Goal: Transaction & Acquisition: Purchase product/service

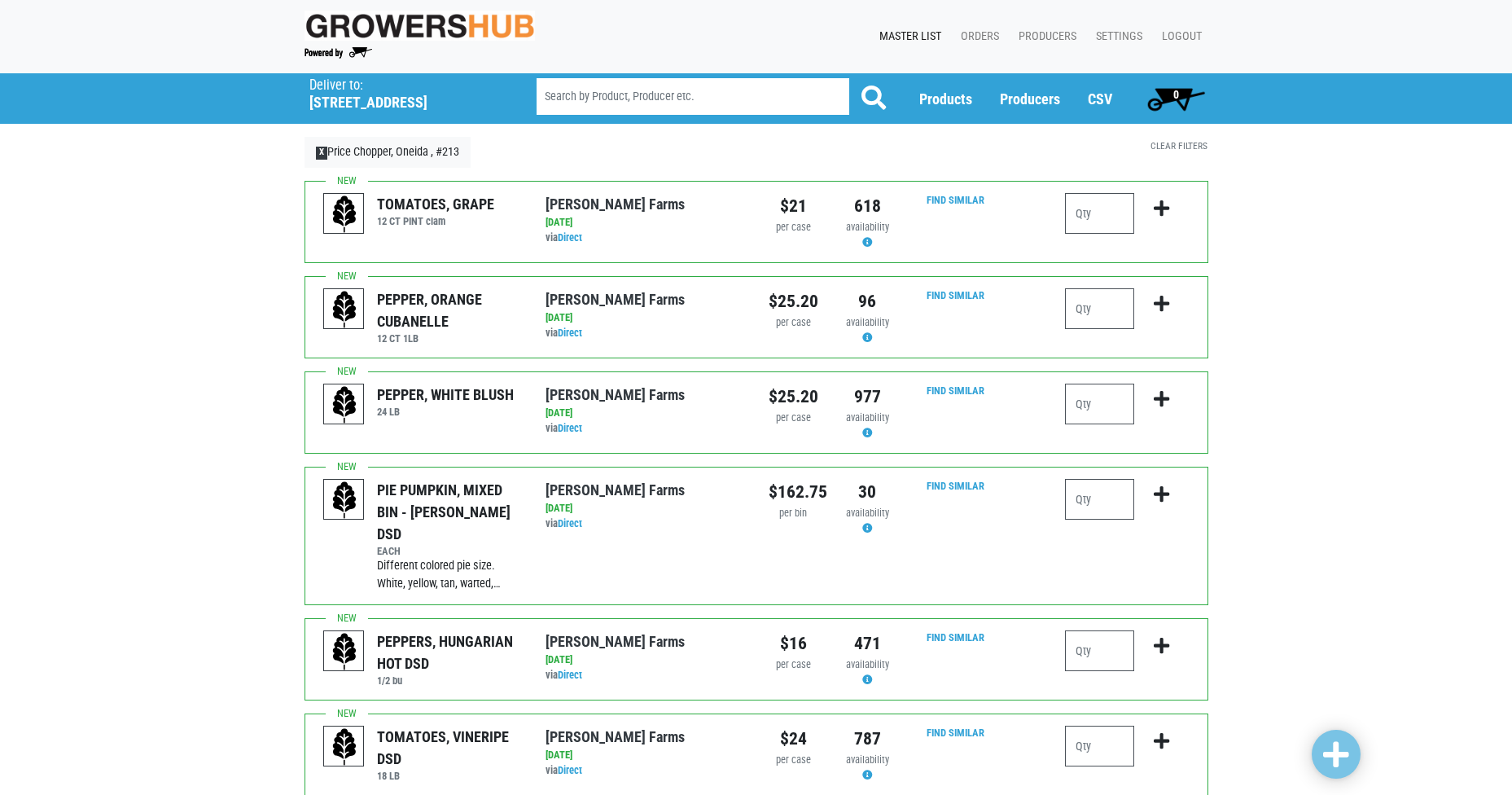
click at [1136, 215] on div at bounding box center [1161, 219] width 55 height 54
click at [1100, 218] on input "number" at bounding box center [1100, 213] width 69 height 40
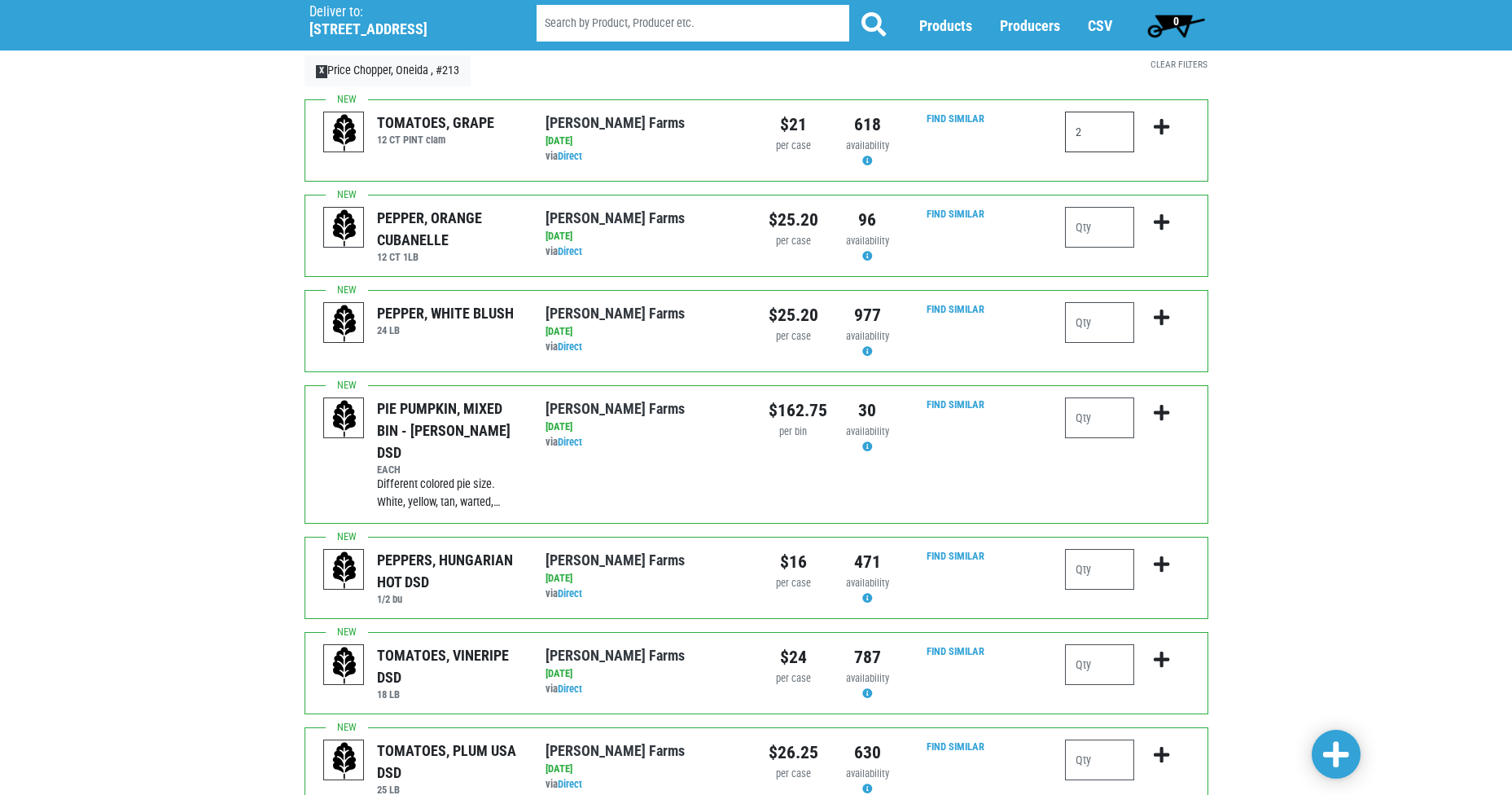
scroll to position [163, 0]
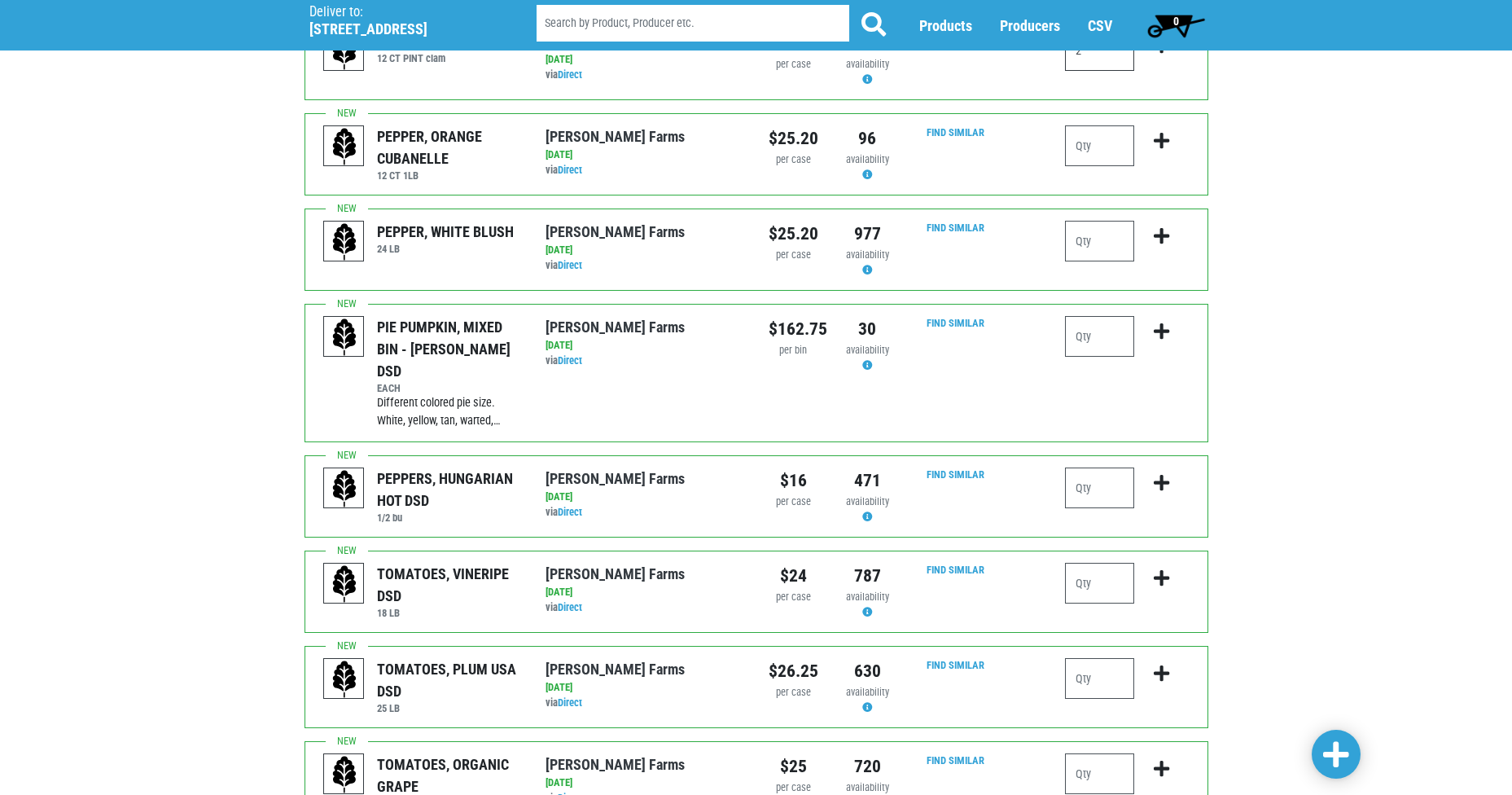
type input "2"
click at [1107, 567] on input "number" at bounding box center [1100, 582] width 69 height 40
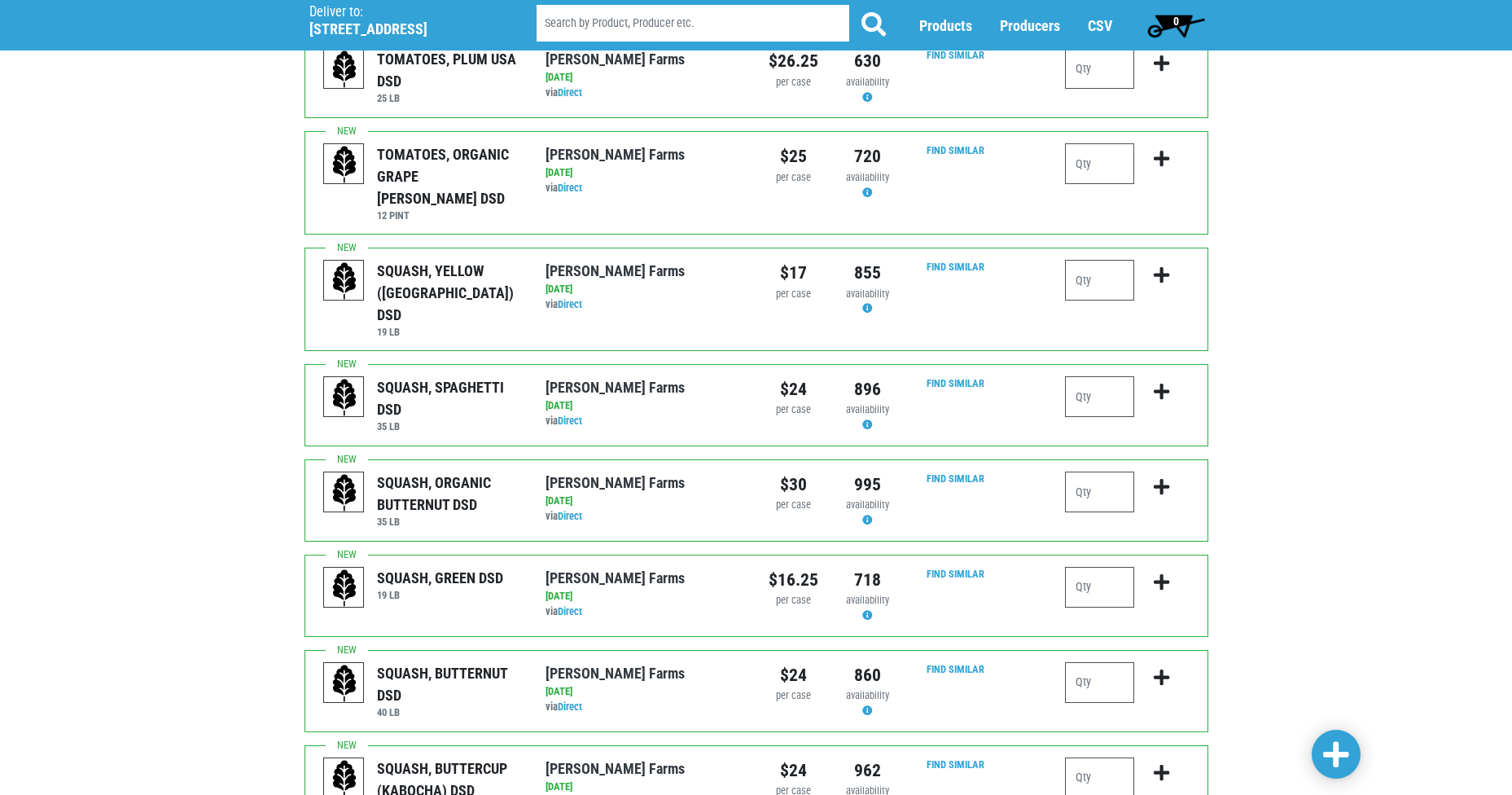
scroll to position [814, 0]
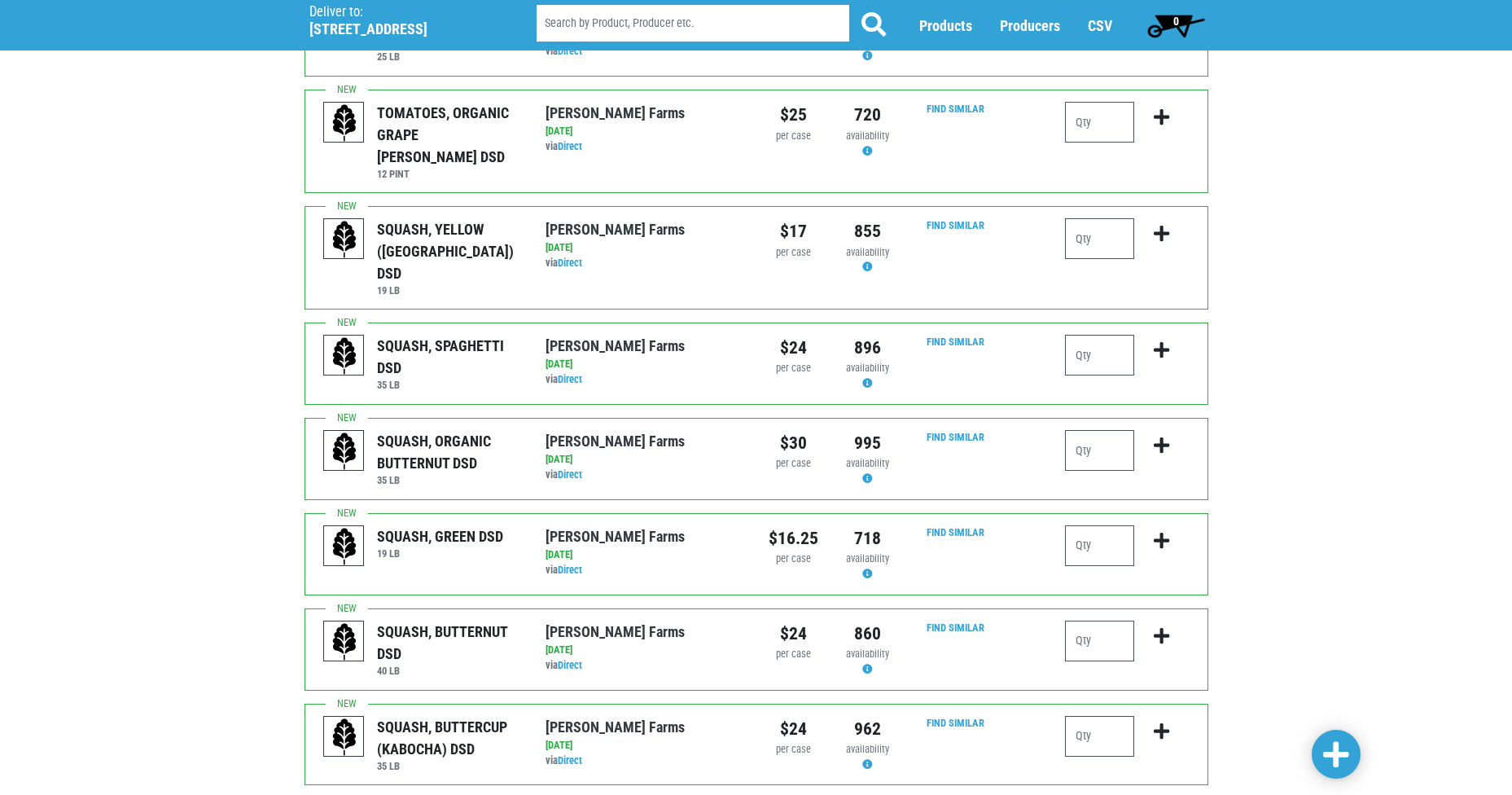
type input "1"
click at [1099, 525] on input "number" at bounding box center [1100, 545] width 69 height 40
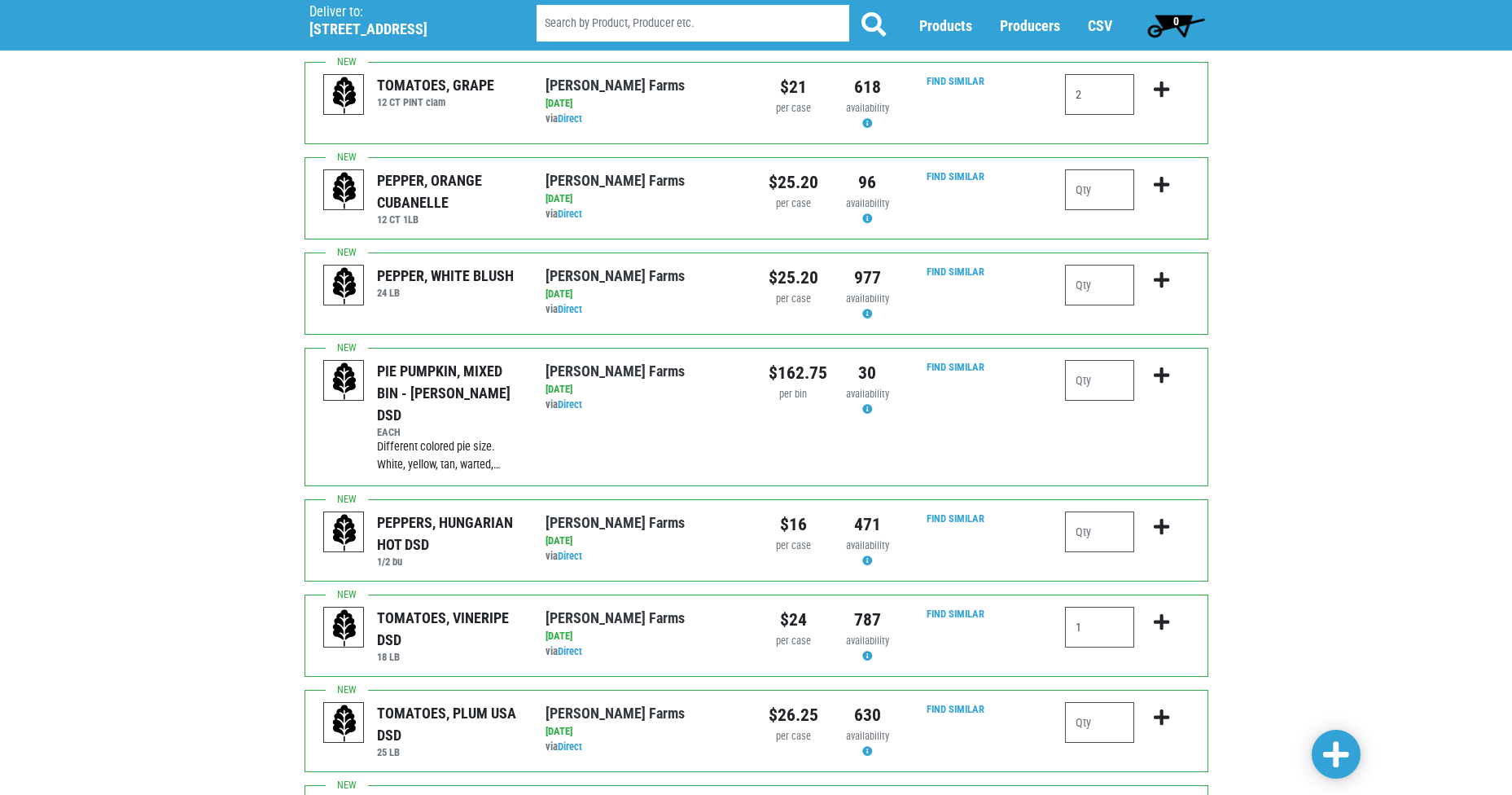
scroll to position [81, 0]
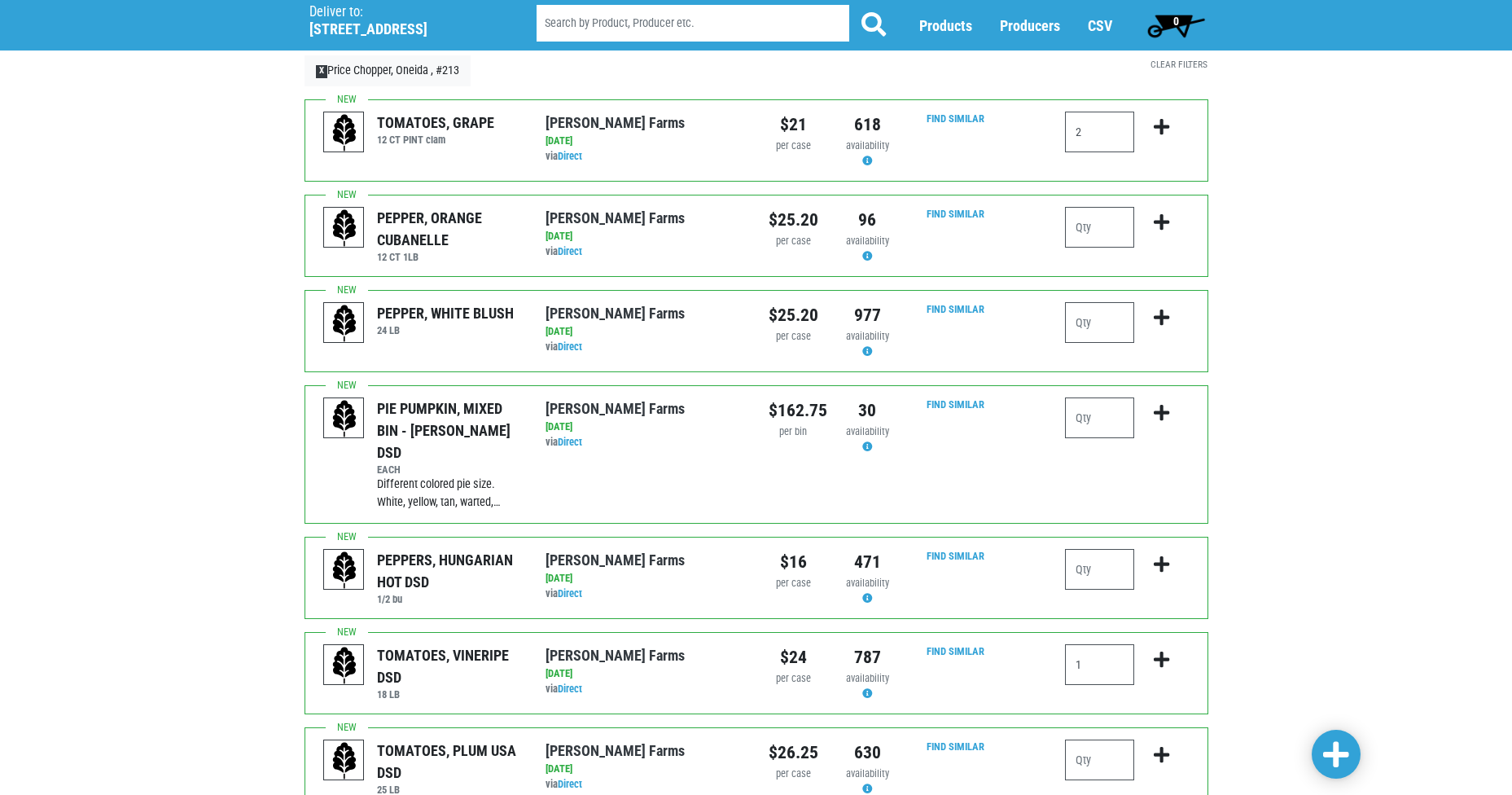
type input "2"
click at [1158, 127] on icon "submit" at bounding box center [1161, 126] width 15 height 18
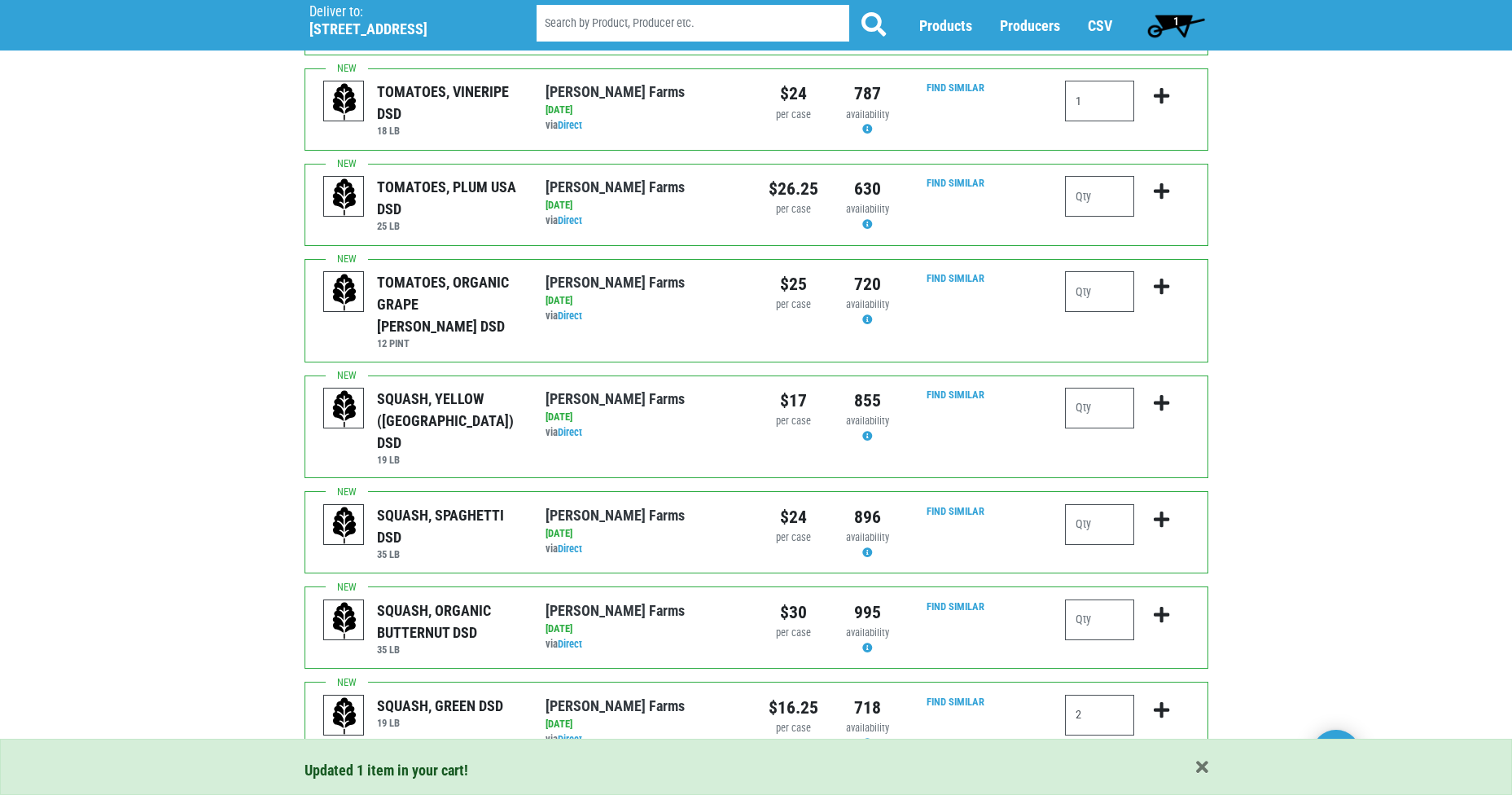
scroll to position [570, 0]
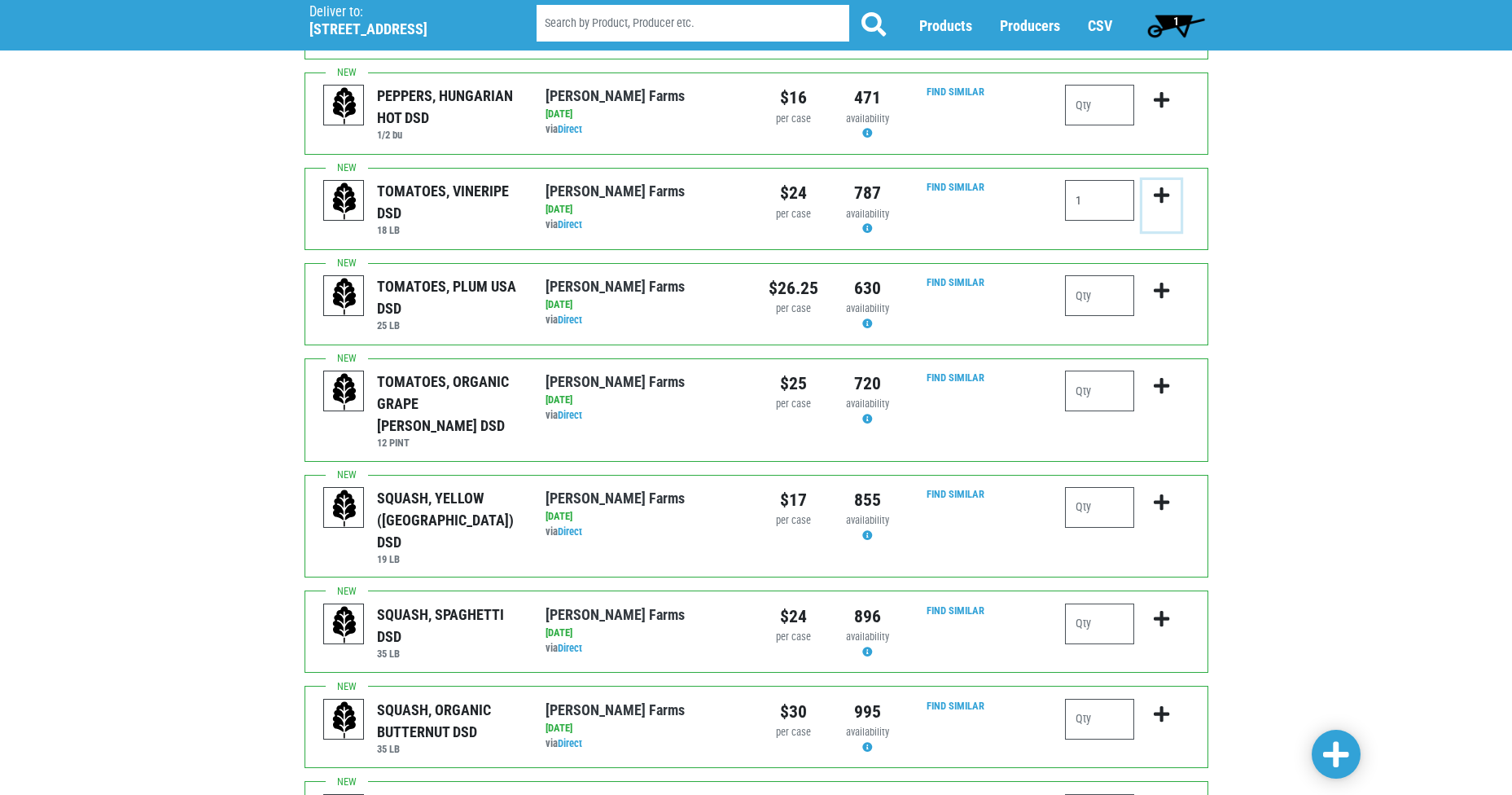
click at [1160, 180] on button "submit" at bounding box center [1162, 206] width 38 height 52
click at [1161, 187] on icon "submit" at bounding box center [1161, 195] width 15 height 18
click at [1157, 187] on icon "submit" at bounding box center [1161, 195] width 15 height 18
click at [1267, 152] on div "Deliver To Price Chopper, Oneida , #213 ([STREET_ADDRESS]) Deliver to: [STREET_…" at bounding box center [756, 596] width 1512 height 2185
click at [1165, 187] on icon "submit" at bounding box center [1161, 195] width 15 height 18
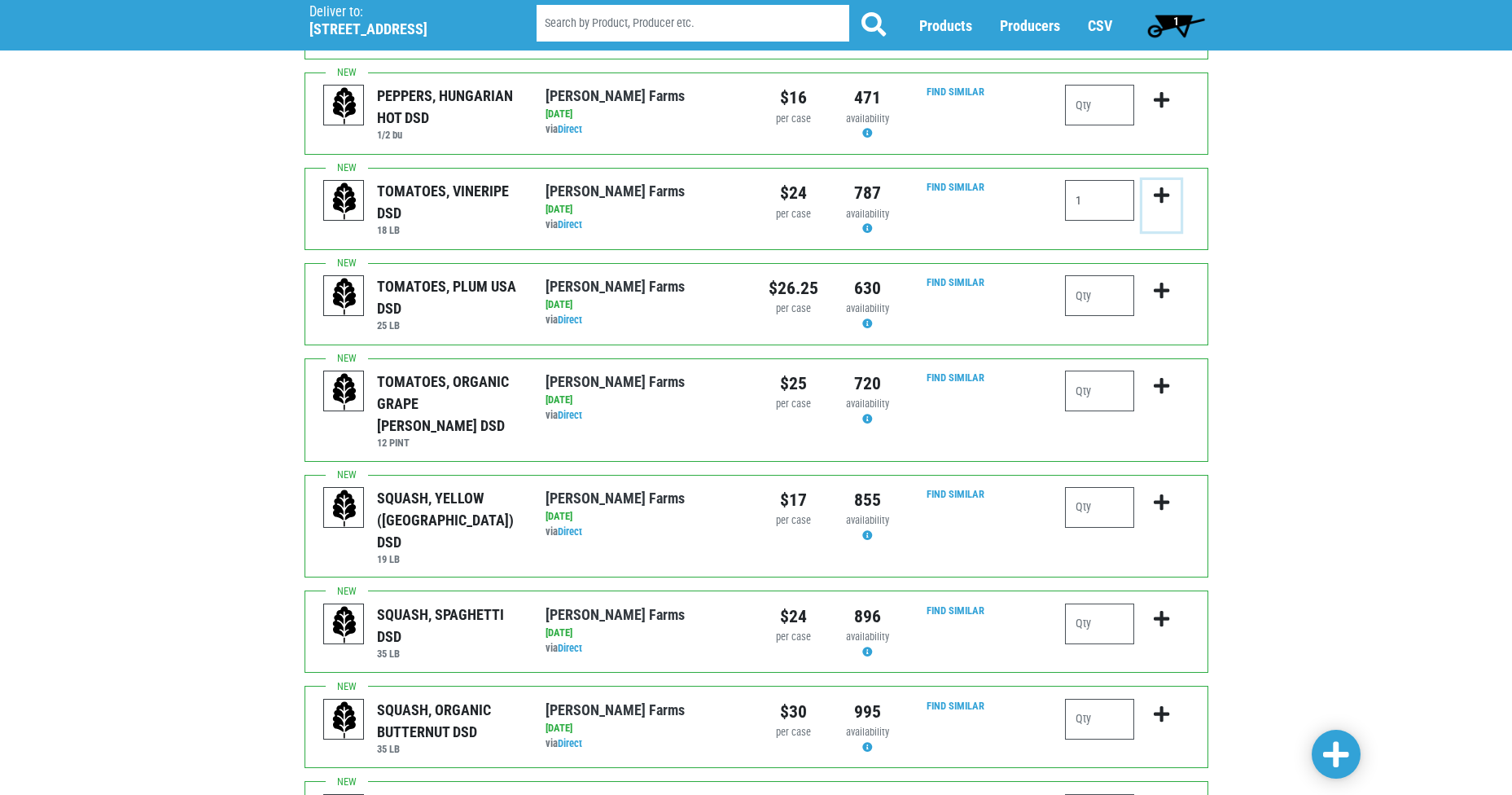
click at [1164, 187] on icon "submit" at bounding box center [1161, 195] width 15 height 18
click at [1161, 187] on icon "submit" at bounding box center [1161, 195] width 15 height 18
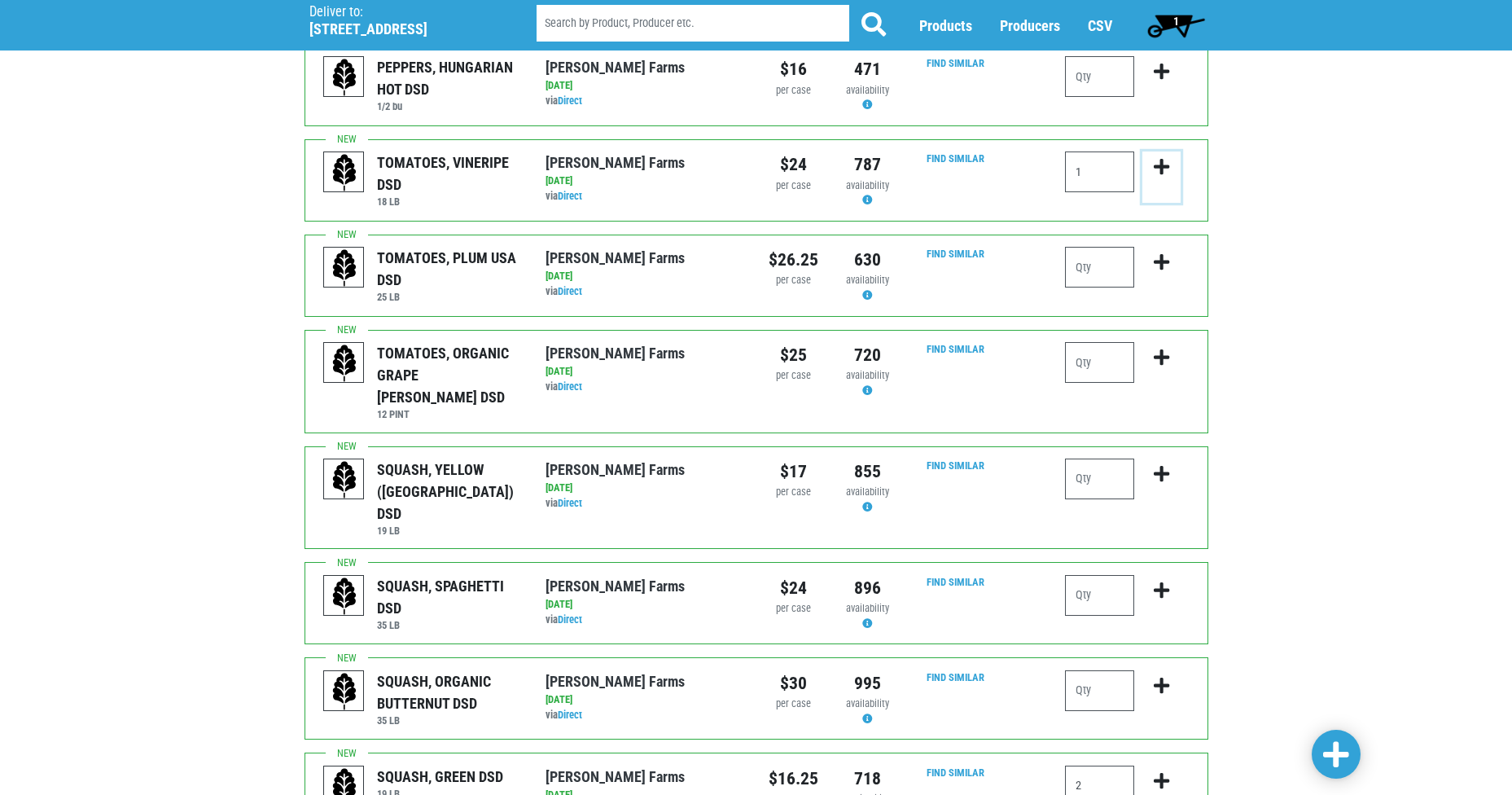
scroll to position [651, 0]
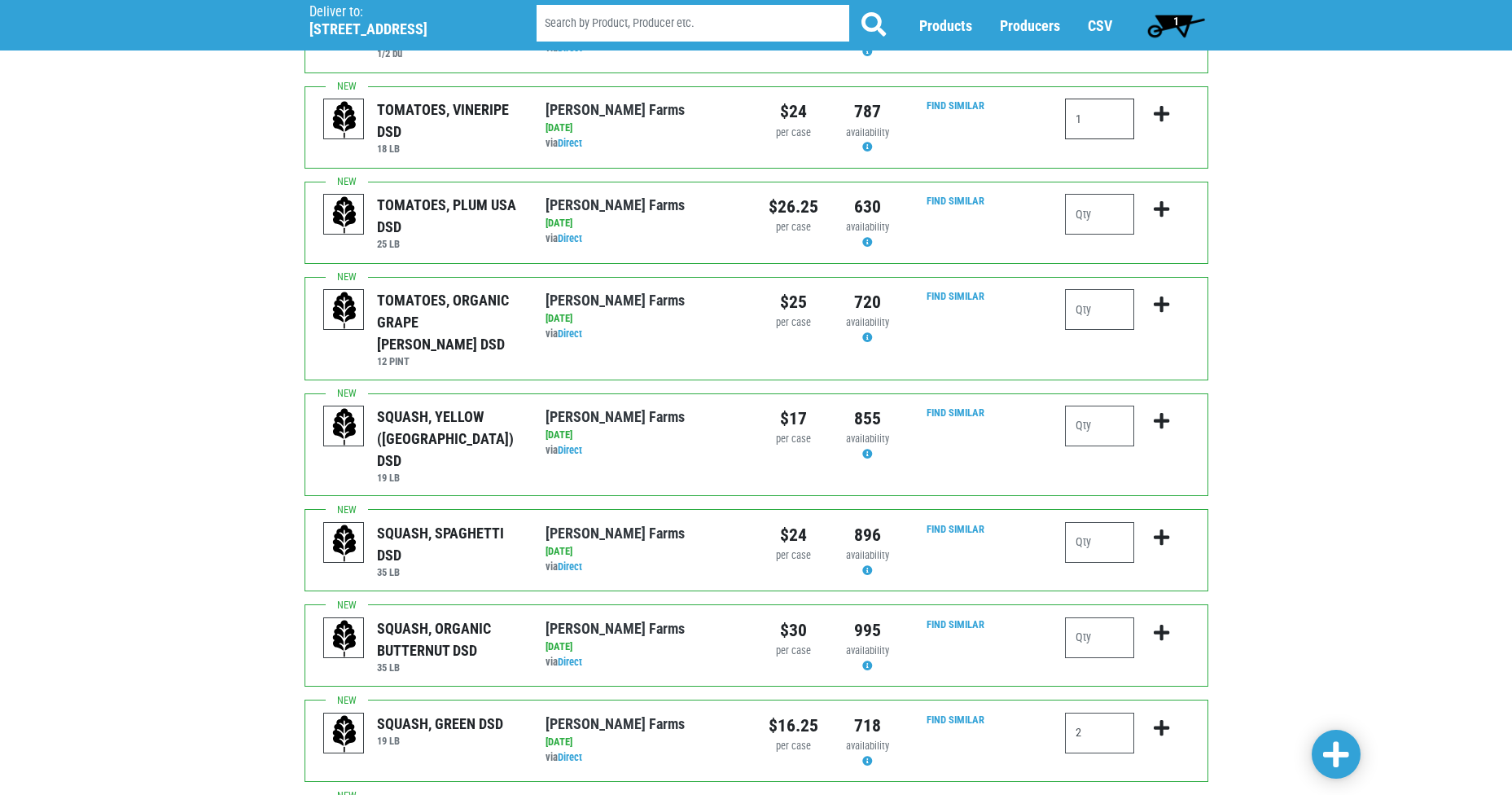
click at [1102, 99] on input "1" at bounding box center [1100, 119] width 69 height 40
type input "1"
click at [1160, 105] on icon "submit" at bounding box center [1161, 114] width 15 height 18
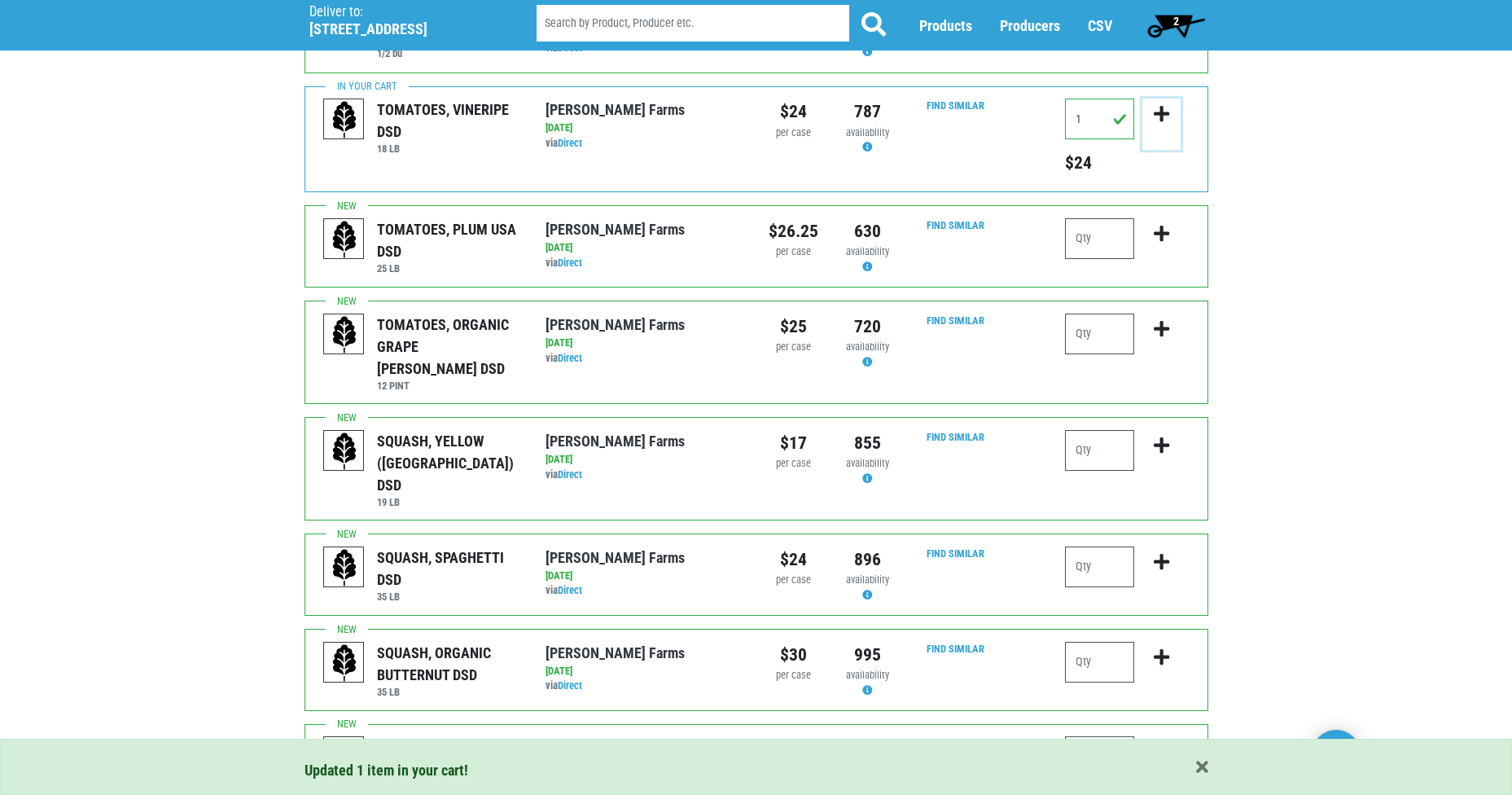
click at [1161, 105] on icon "submit" at bounding box center [1161, 114] width 15 height 18
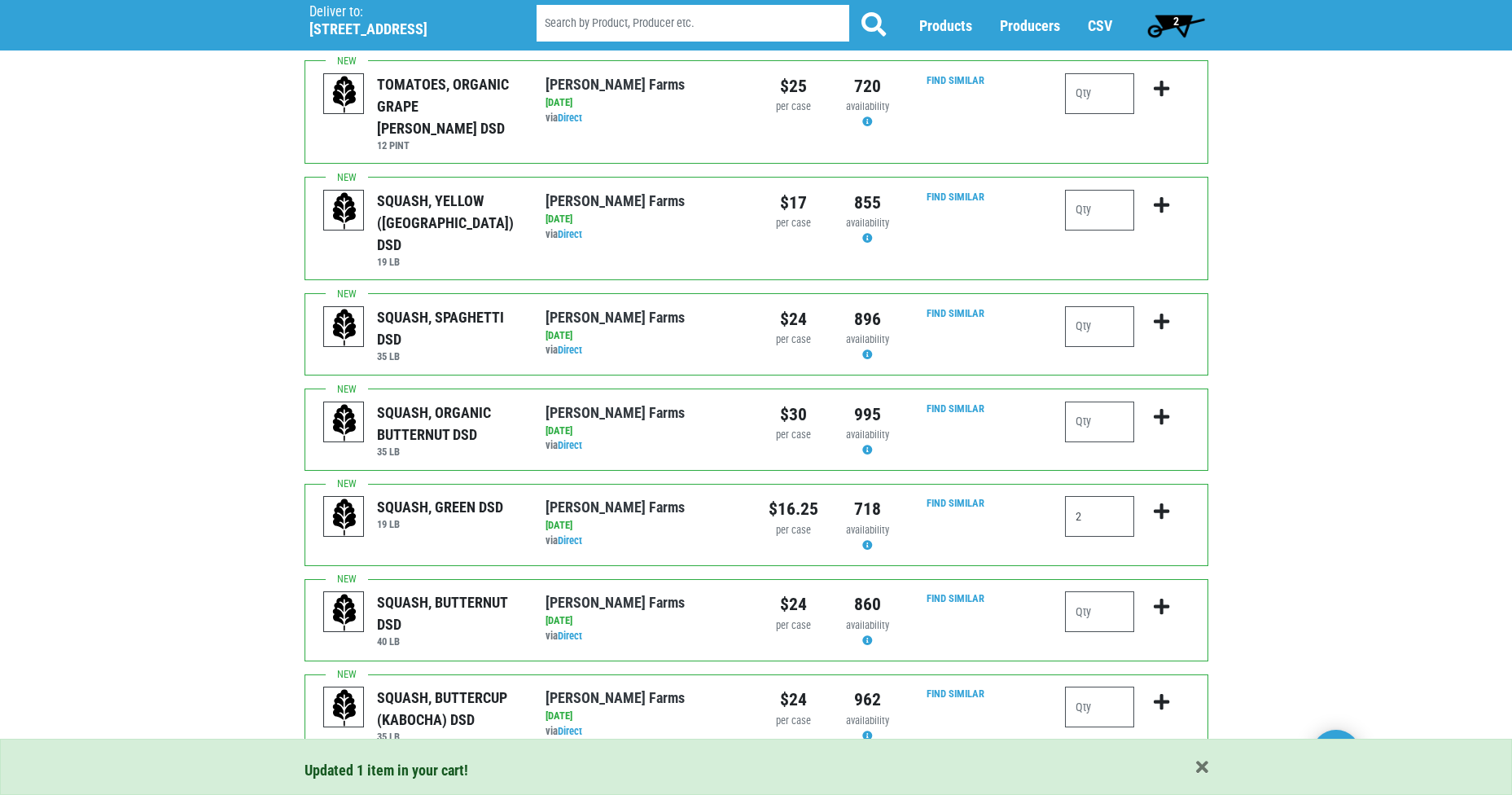
scroll to position [896, 0]
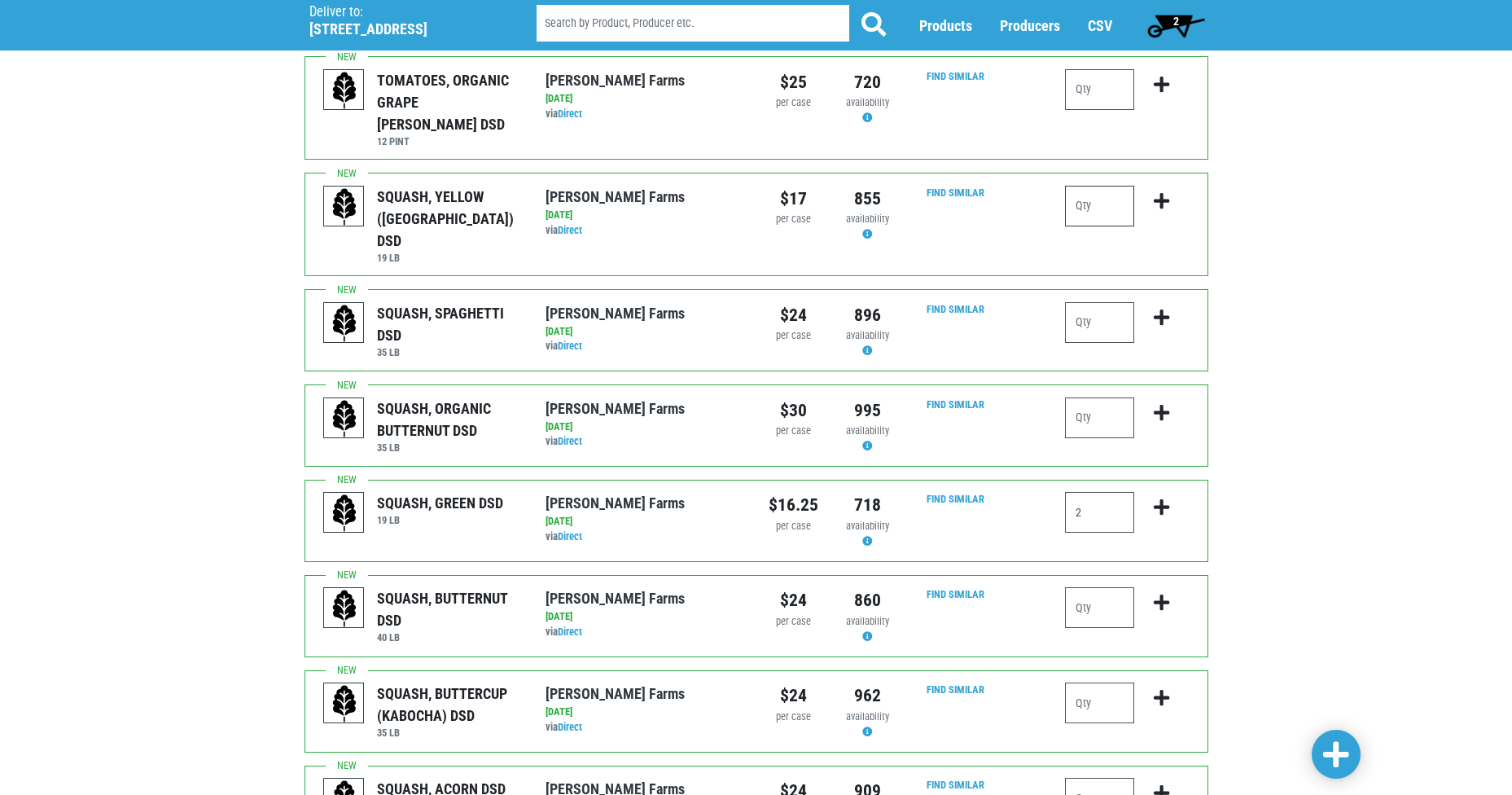
click at [1100, 186] on input "number" at bounding box center [1100, 206] width 69 height 40
type input "1"
click at [1163, 193] on icon "submit" at bounding box center [1161, 201] width 15 height 18
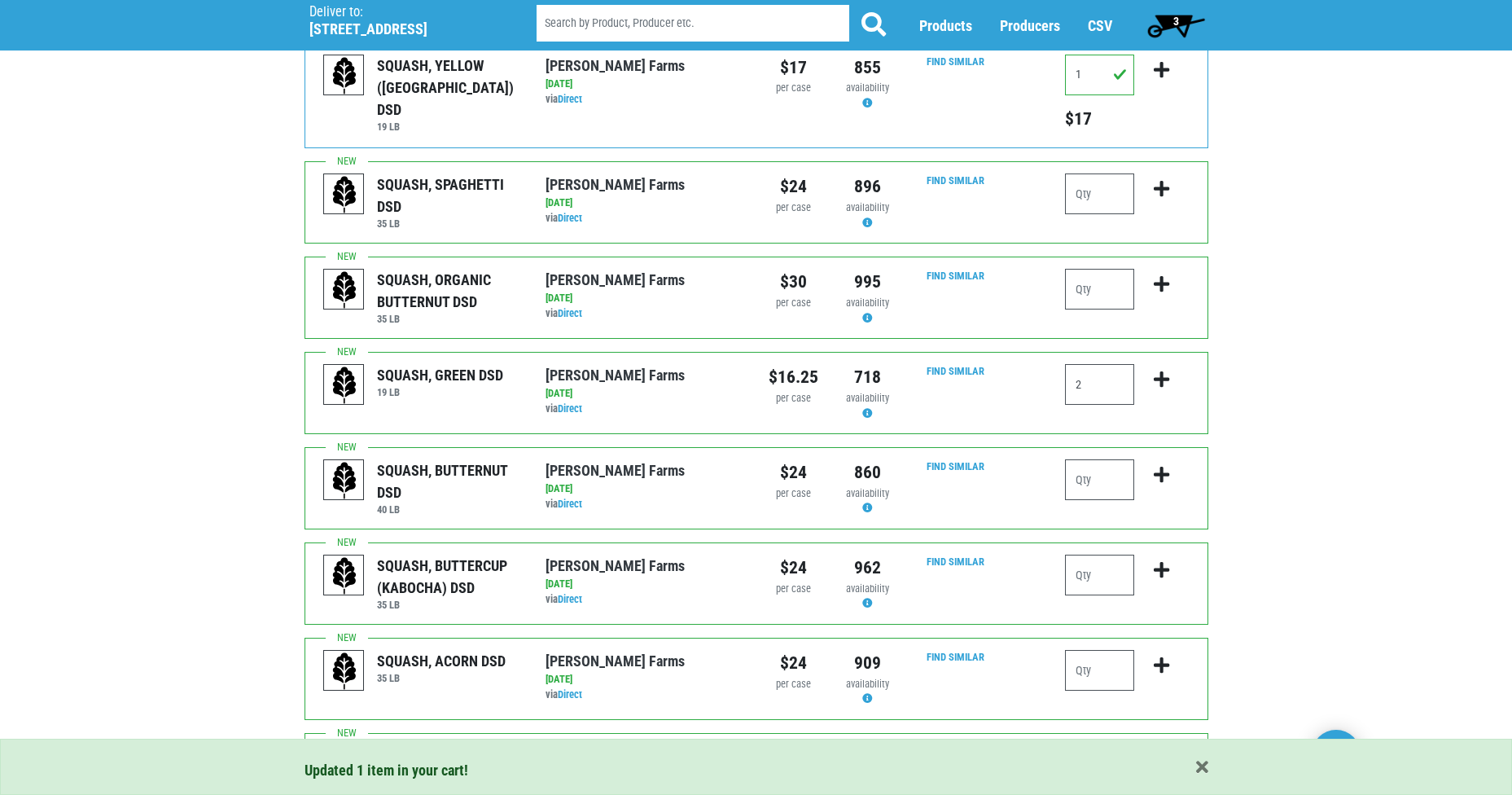
scroll to position [1058, 0]
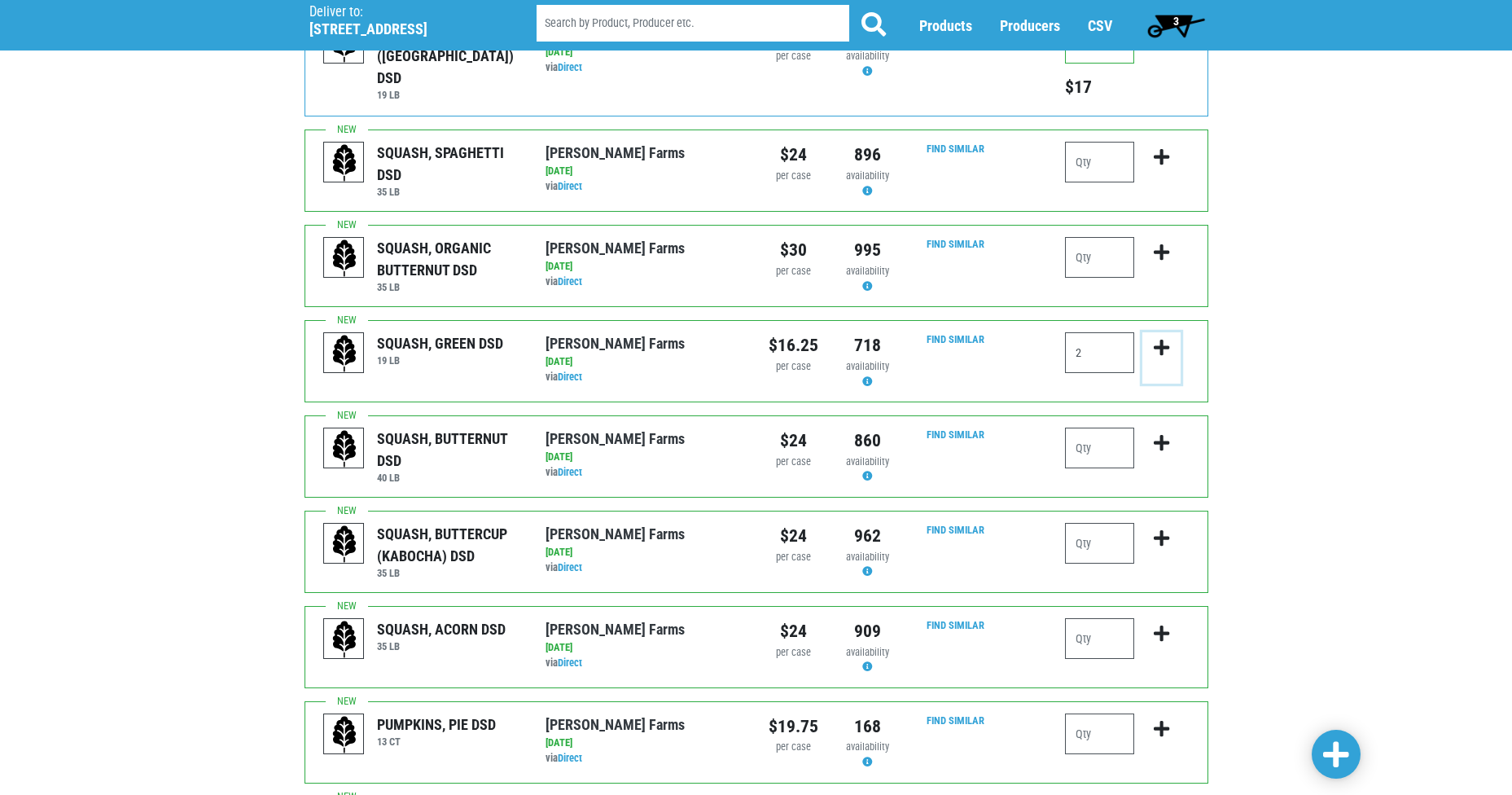
click at [1164, 339] on icon "submit" at bounding box center [1161, 348] width 15 height 18
click at [1169, 332] on button "submit" at bounding box center [1162, 358] width 38 height 52
click at [1092, 332] on input "2" at bounding box center [1100, 352] width 69 height 40
type input "2"
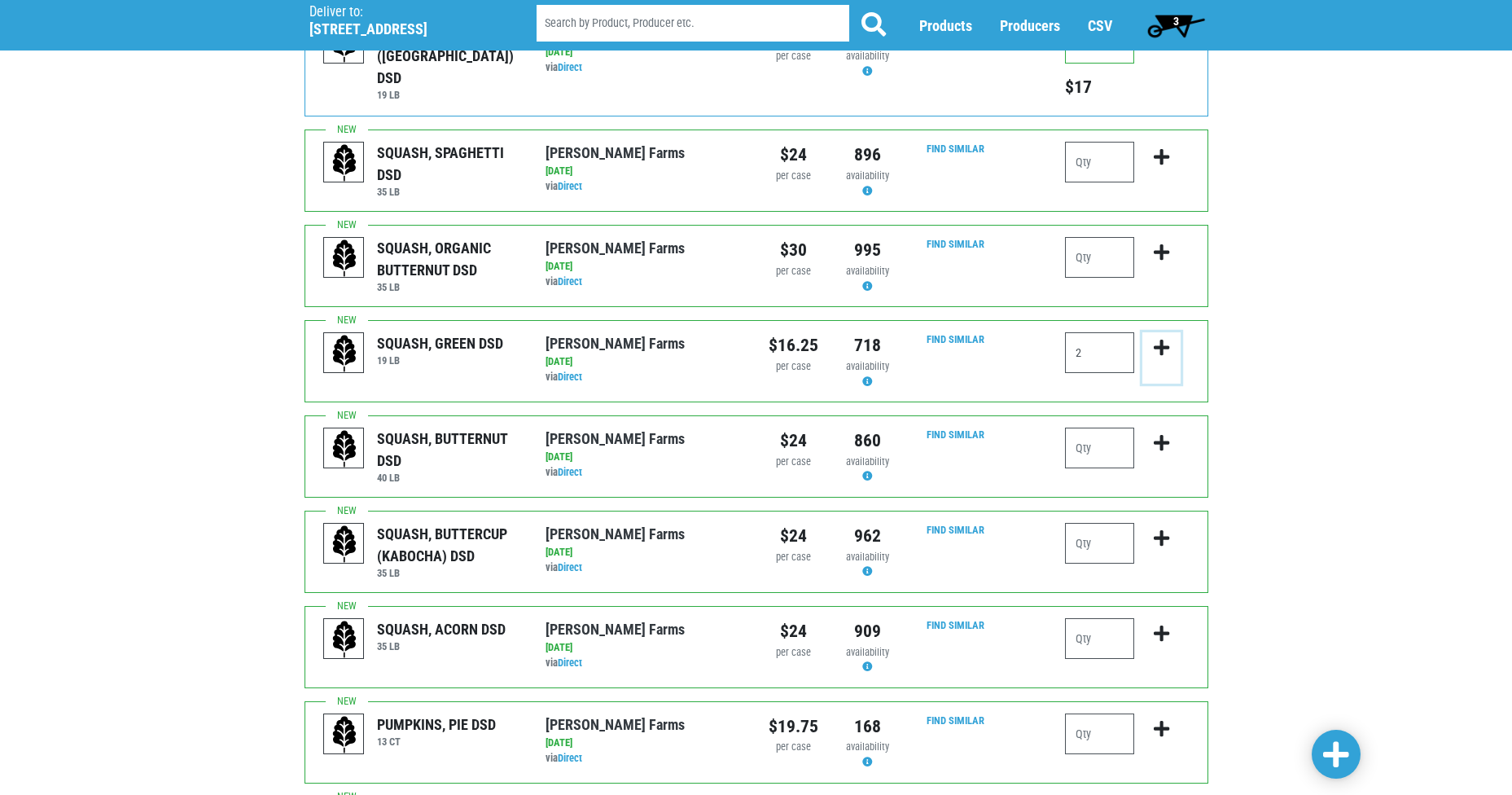
click at [1158, 339] on icon "submit" at bounding box center [1161, 348] width 15 height 18
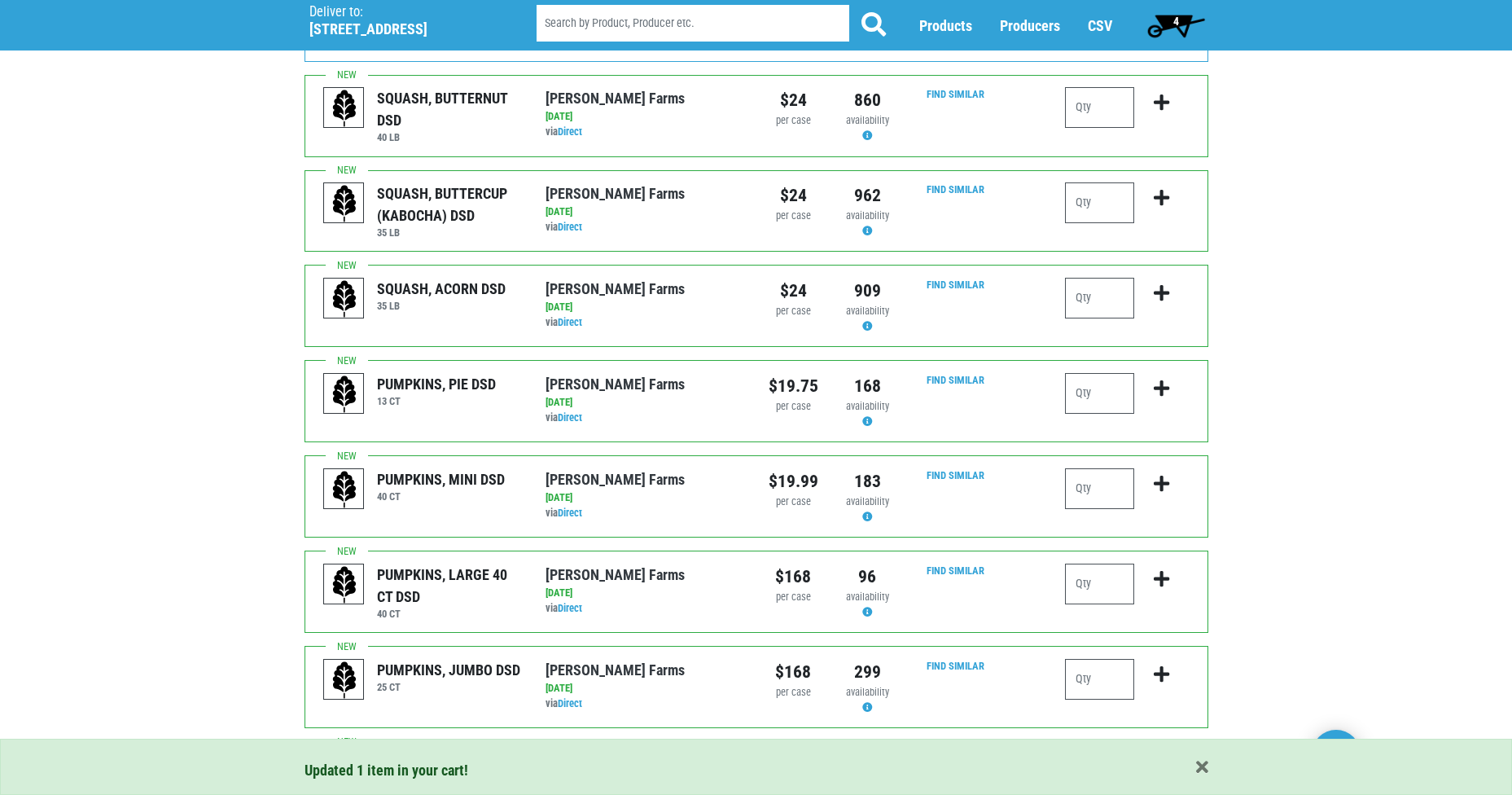
scroll to position [1511, 0]
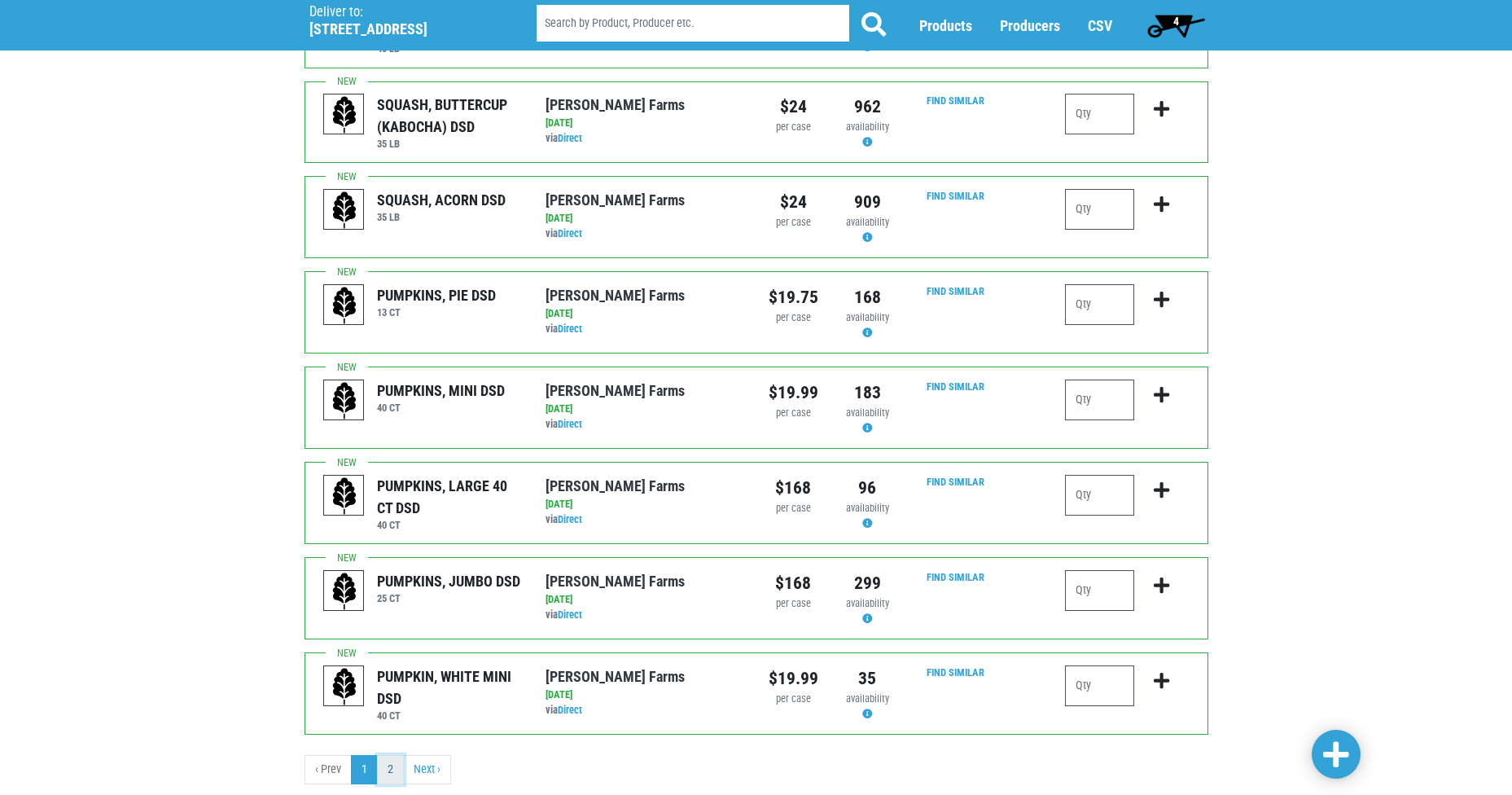
click at [392, 755] on link "2" at bounding box center [391, 769] width 27 height 30
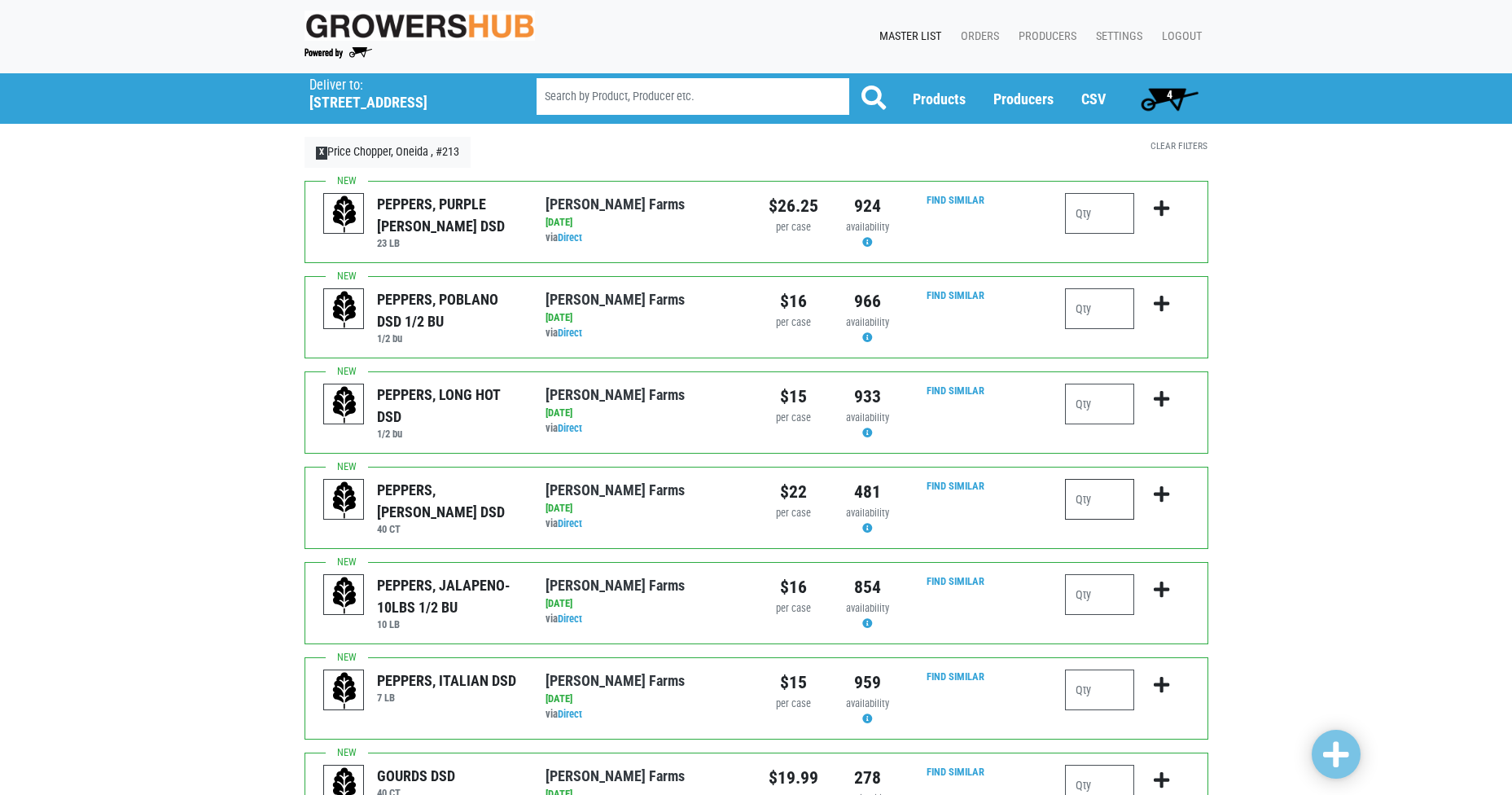
click at [1092, 504] on input "number" at bounding box center [1100, 499] width 69 height 40
type input "2"
click at [1162, 494] on icon "submit" at bounding box center [1161, 494] width 15 height 18
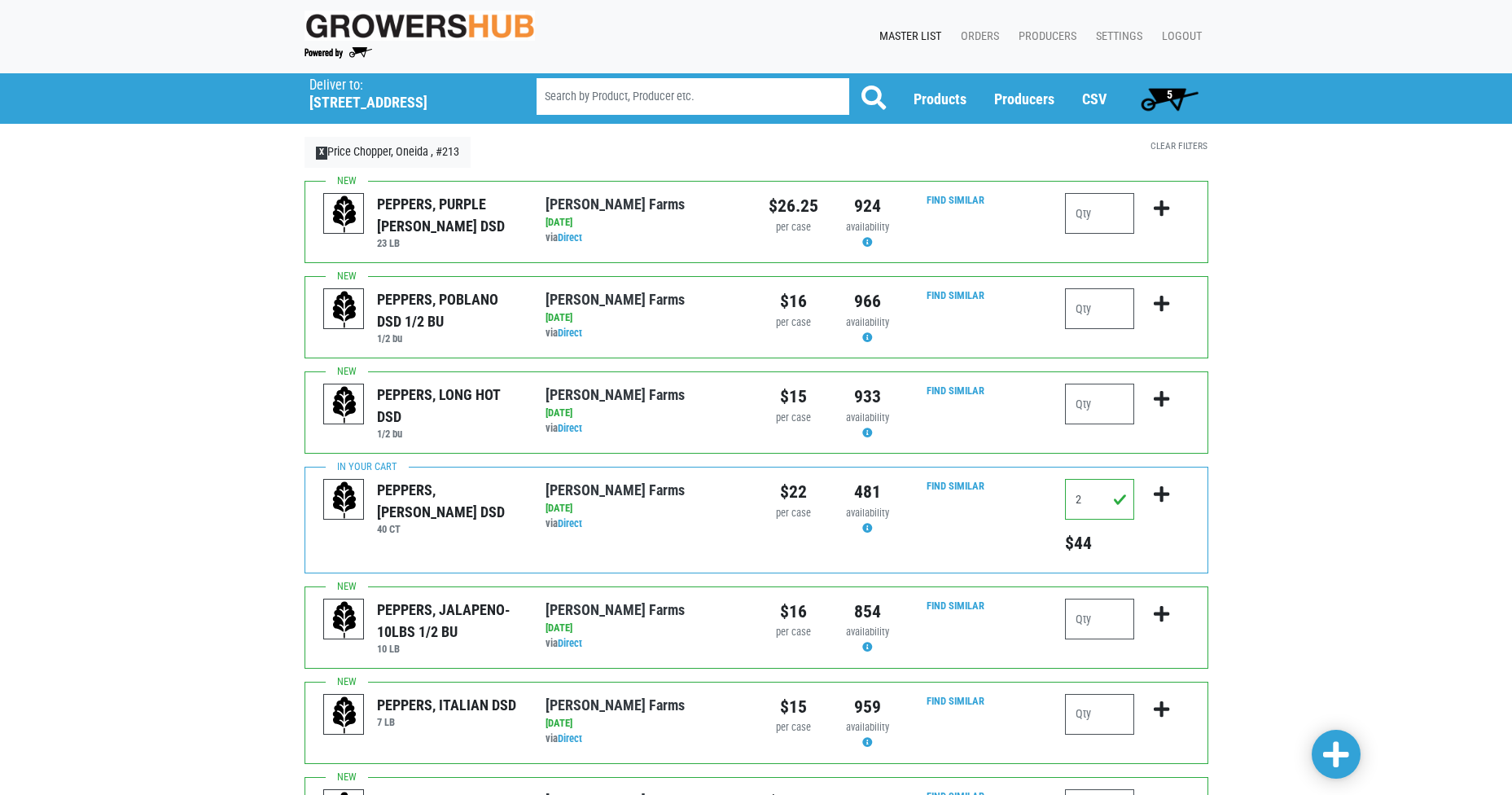
click at [1168, 95] on span "5" at bounding box center [1170, 95] width 6 height 13
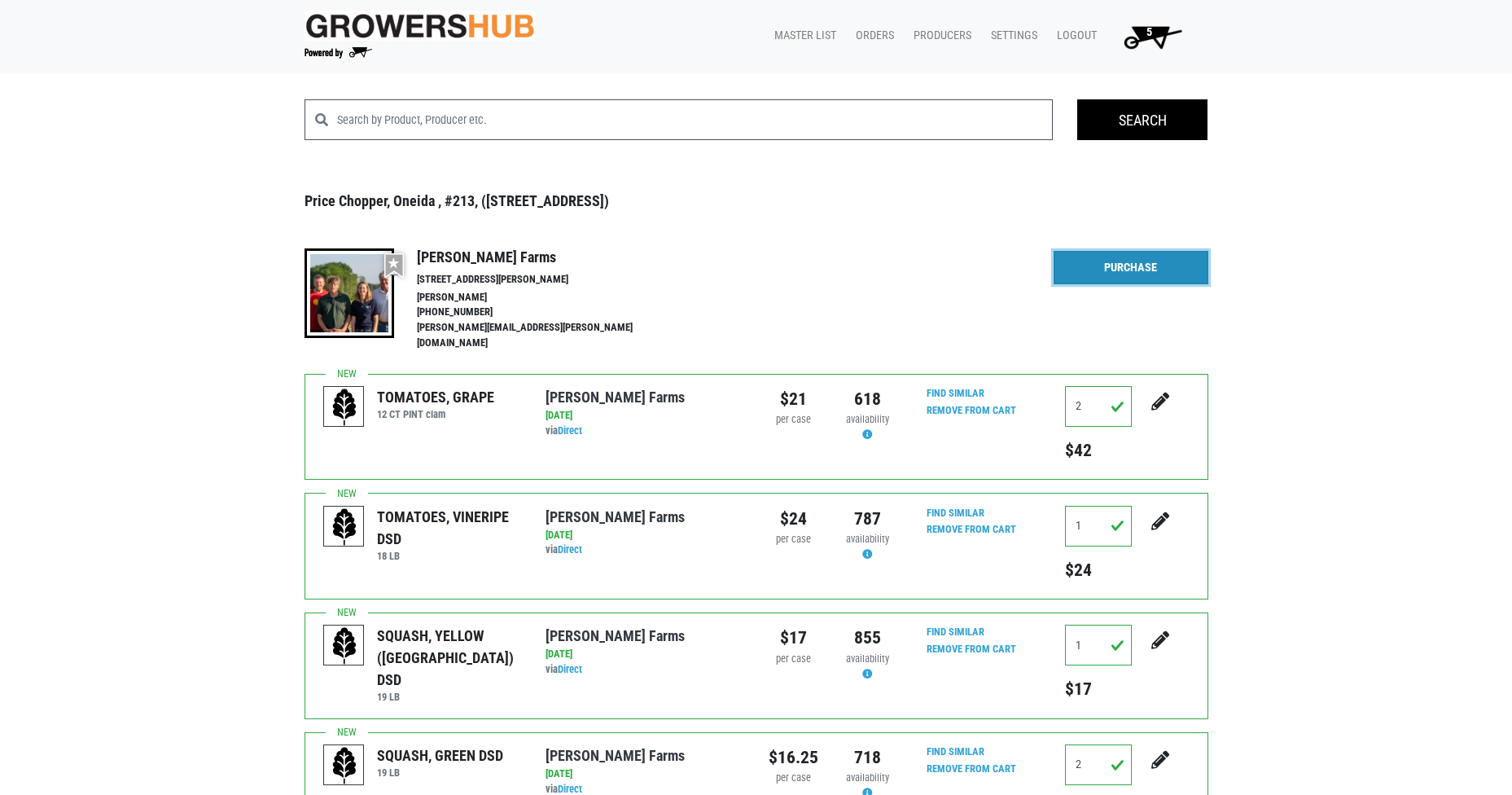
click at [1134, 261] on link "Purchase" at bounding box center [1131, 268] width 154 height 34
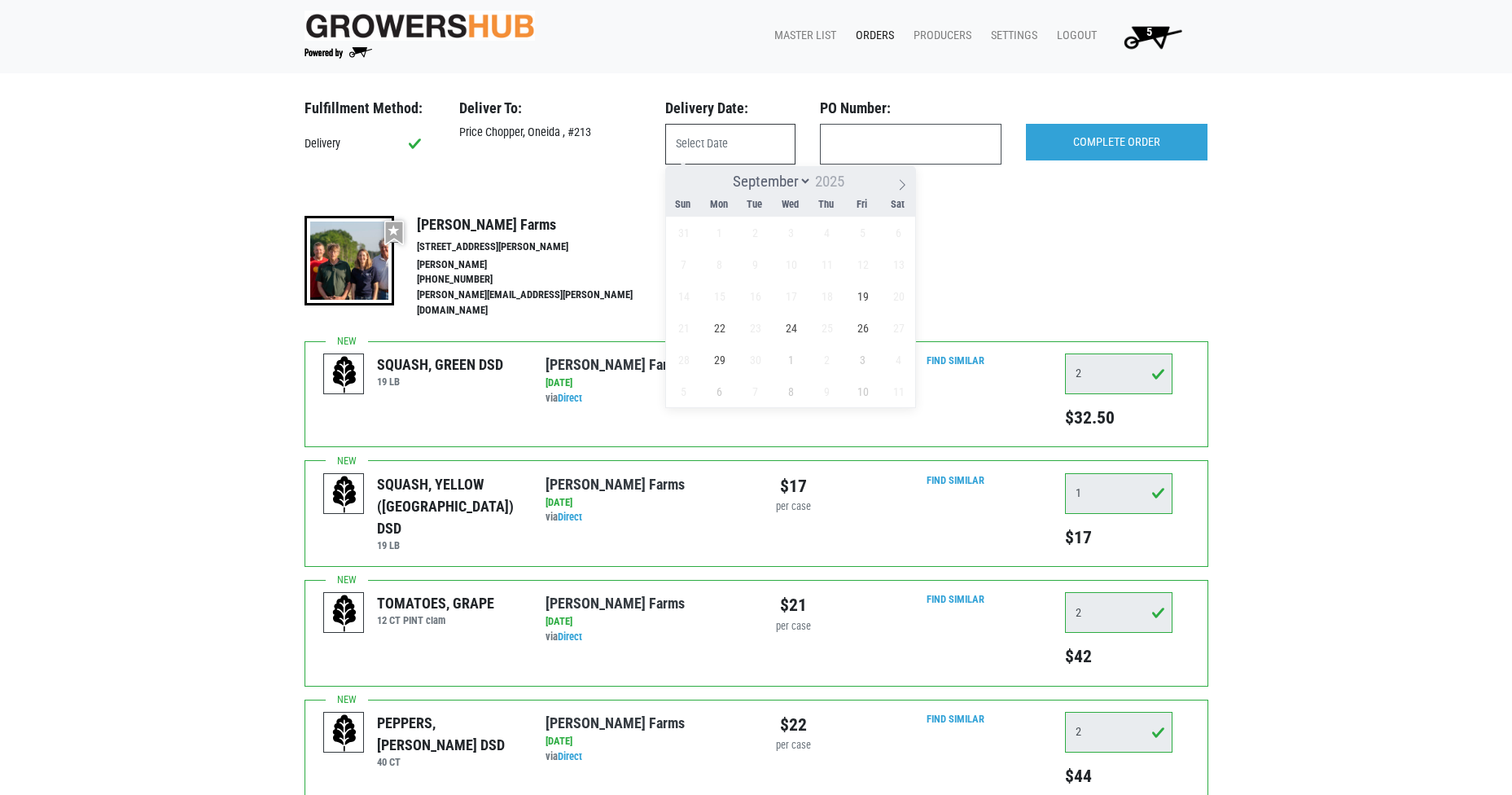
click at [762, 140] on input "text" at bounding box center [730, 144] width 130 height 40
click at [863, 296] on span "19" at bounding box center [862, 295] width 32 height 32
type input "2025-09-19"
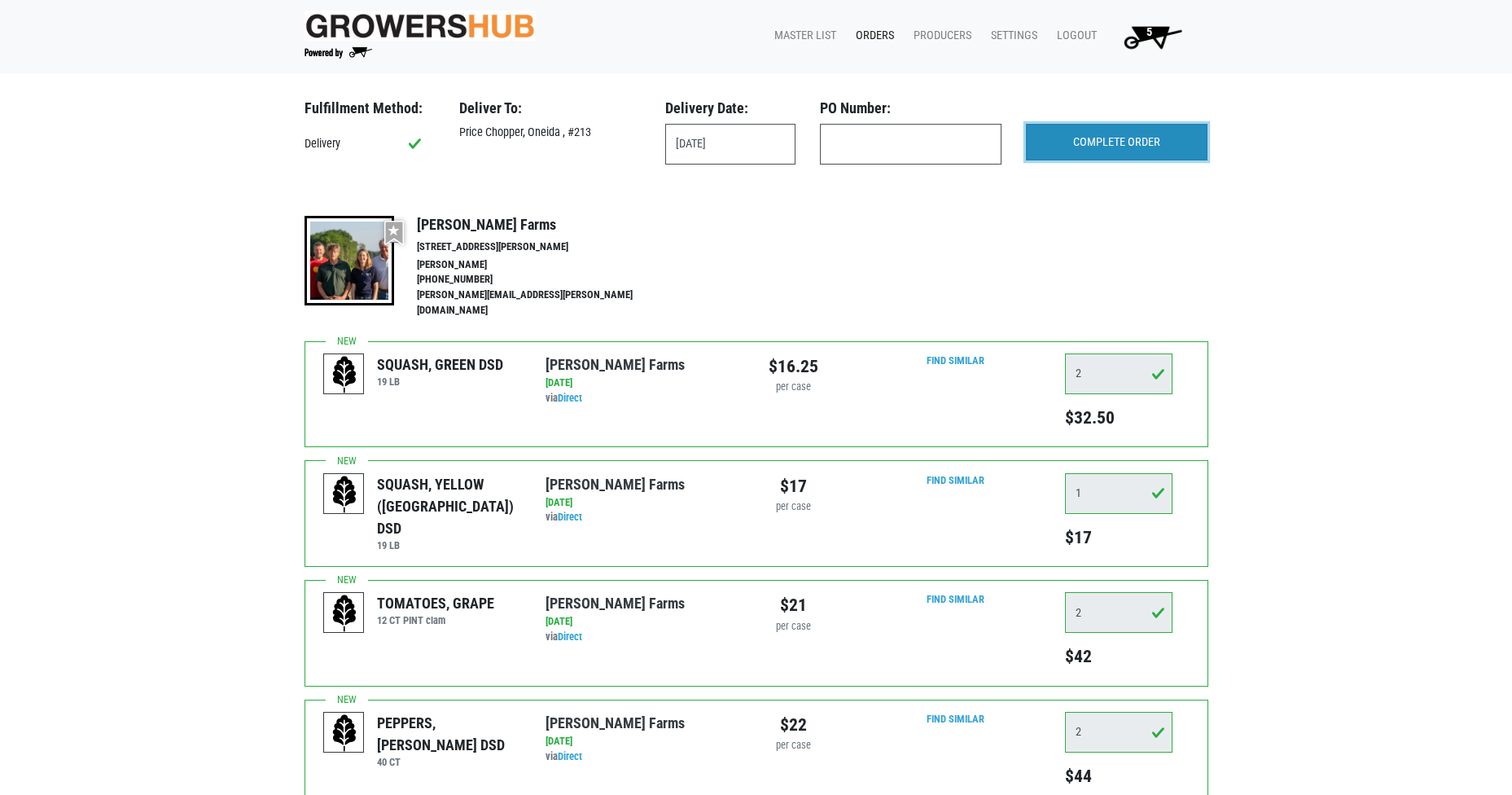
click at [1140, 143] on input "COMPLETE ORDER" at bounding box center [1117, 142] width 182 height 37
